Goal: Find specific page/section: Find specific page/section

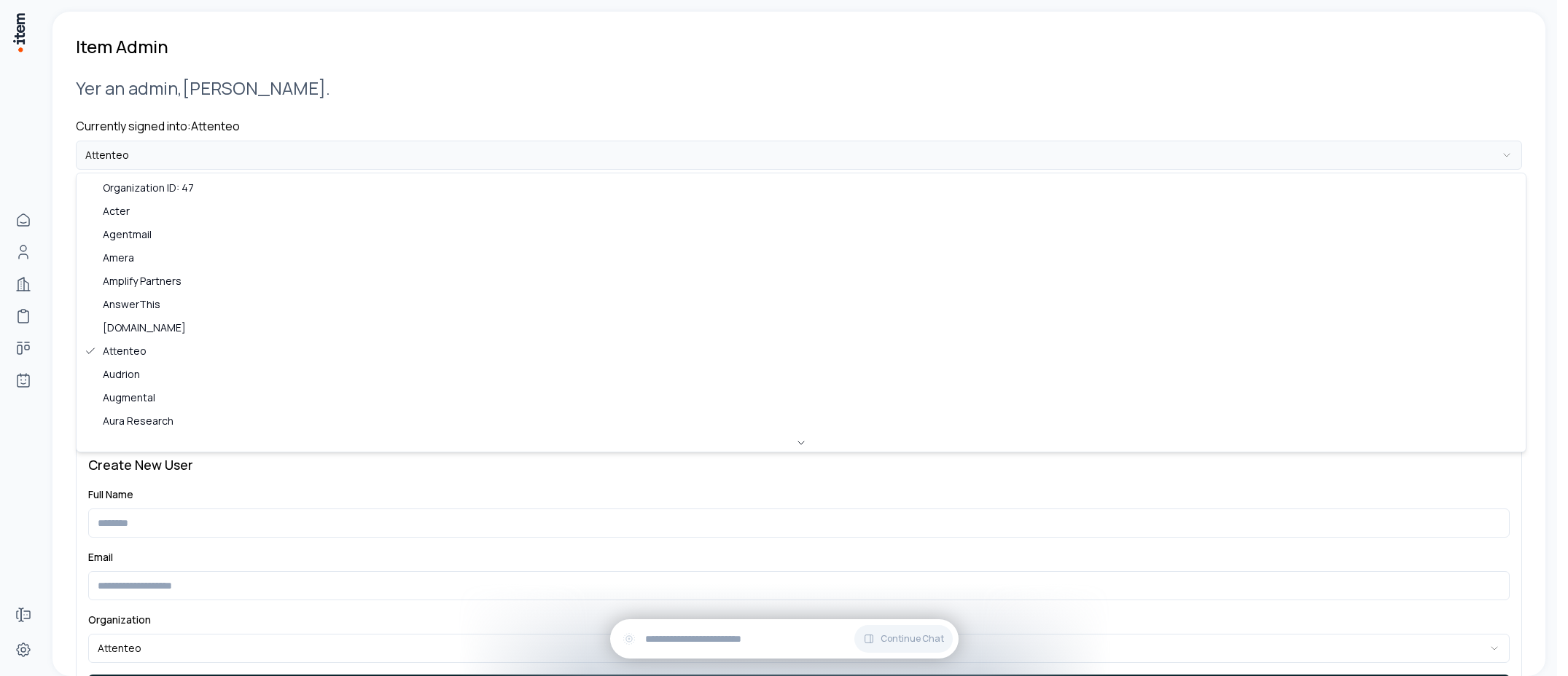
click at [150, 160] on html "**********" at bounding box center [784, 338] width 1568 height 676
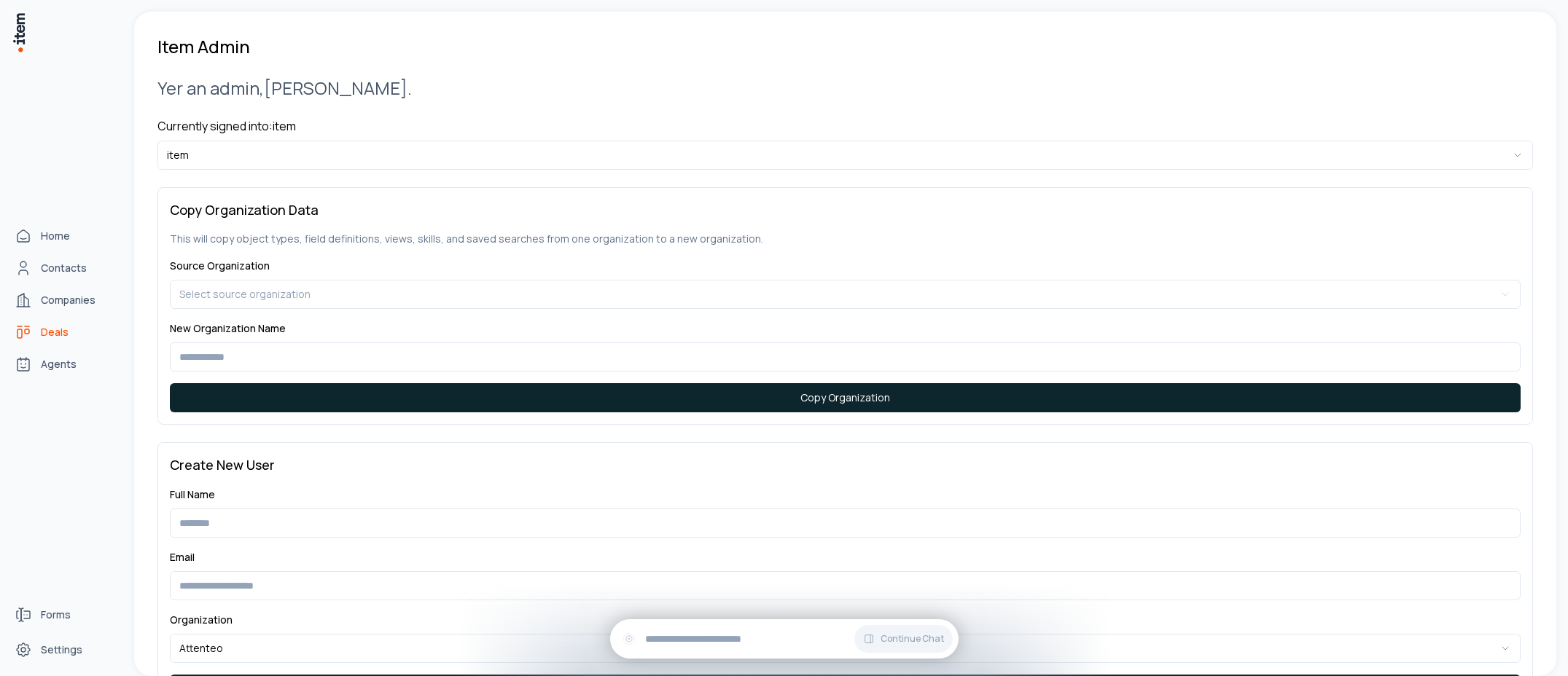
click at [19, 331] on icon "deals" at bounding box center [23, 332] width 18 height 18
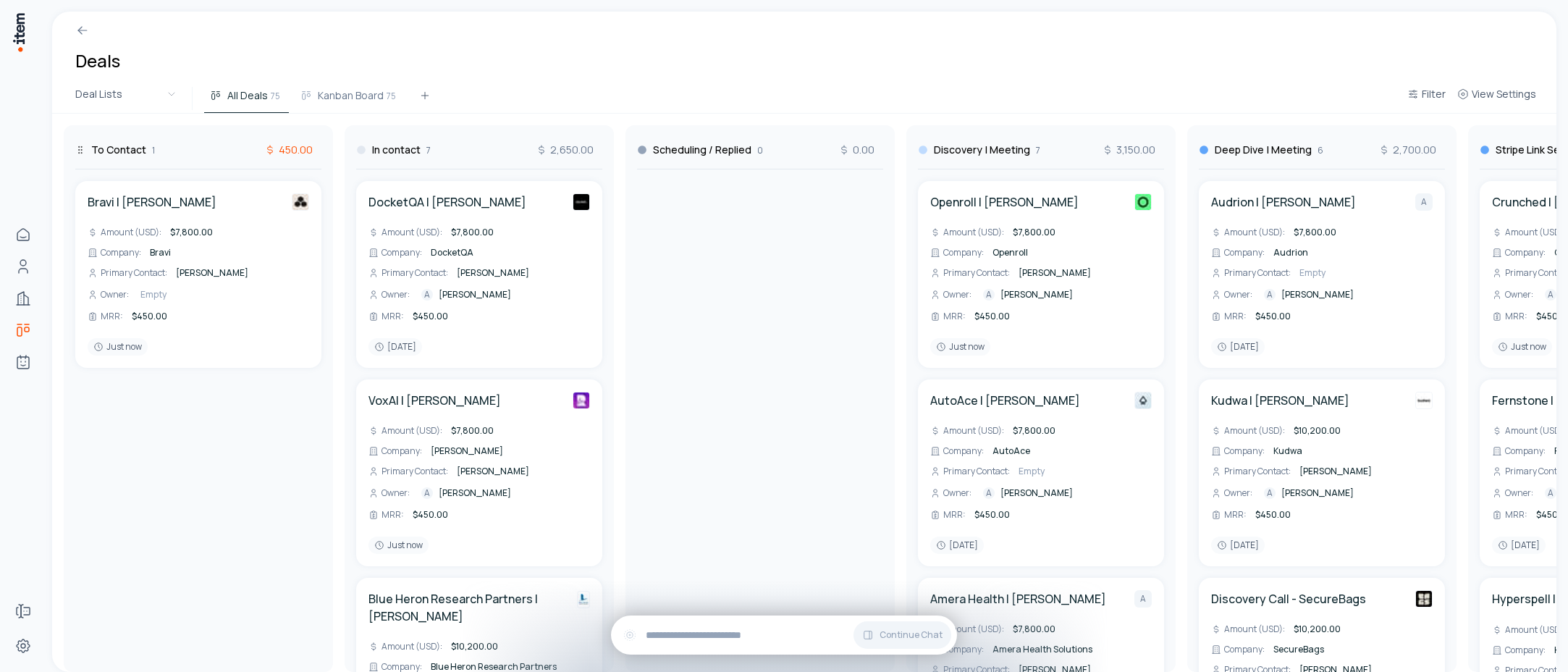
click at [301, 151] on span "450.00" at bounding box center [289, 150] width 48 height 14
click at [323, 199] on span "Amount (USD)" at bounding box center [369, 199] width 166 height 14
click at [293, 154] on span "7,800.00" at bounding box center [285, 150] width 56 height 14
click at [298, 219] on span "MRR" at bounding box center [362, 219] width 166 height 14
